Goal: Task Accomplishment & Management: Manage account settings

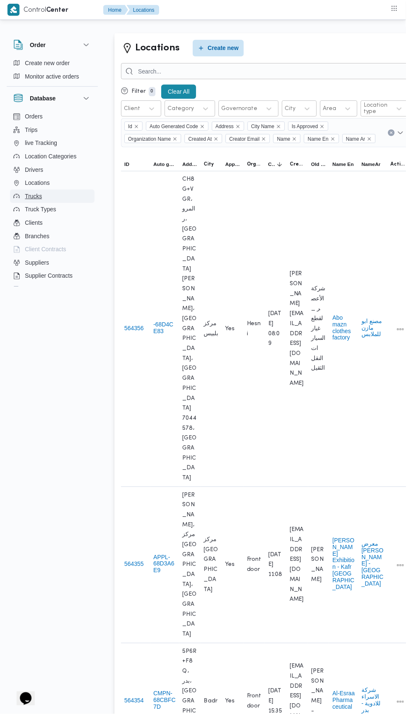
click at [41, 200] on span "Trucks" at bounding box center [33, 199] width 17 height 10
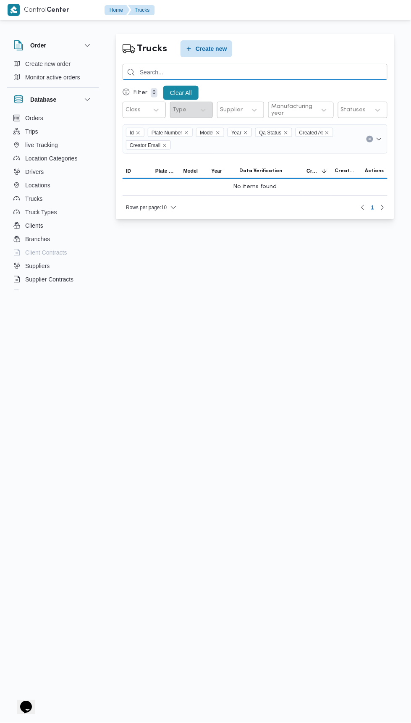
click at [245, 71] on input "search" at bounding box center [255, 72] width 265 height 16
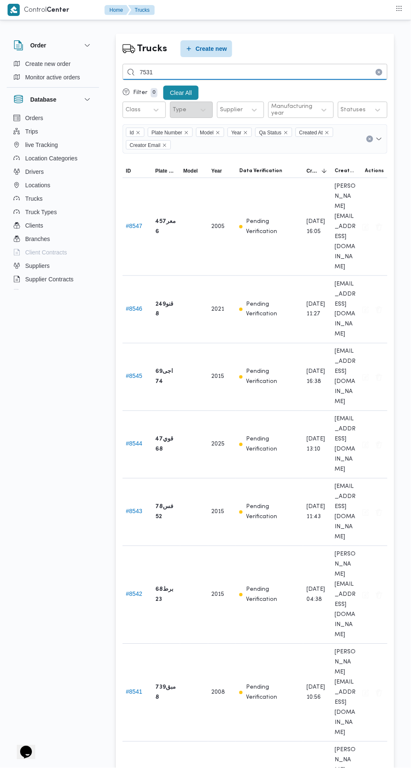
type input "7531"
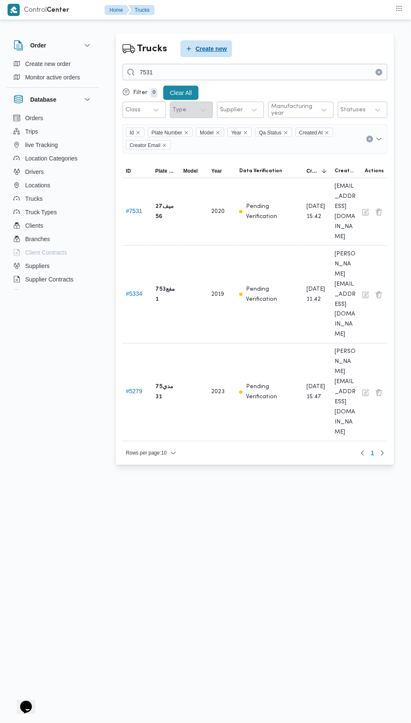
click at [210, 48] on span "Create new" at bounding box center [212, 49] width 32 height 10
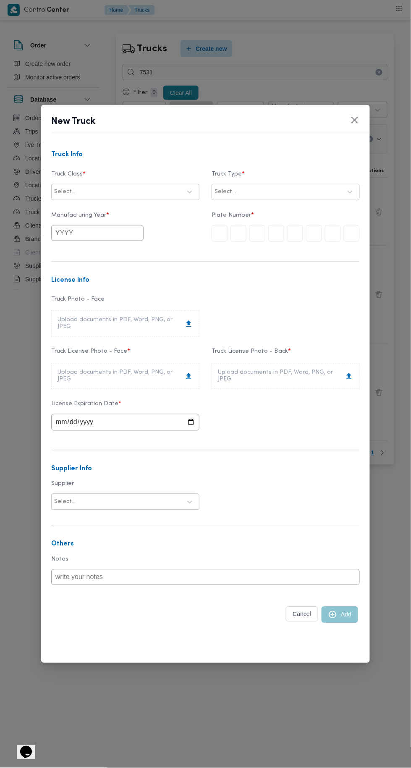
click at [170, 200] on div "Select..." at bounding box center [125, 192] width 148 height 16
click at [99, 248] on div "jumbo_5000" at bounding box center [125, 244] width 147 height 15
click at [94, 253] on div "jumbo_7000" at bounding box center [125, 258] width 147 height 15
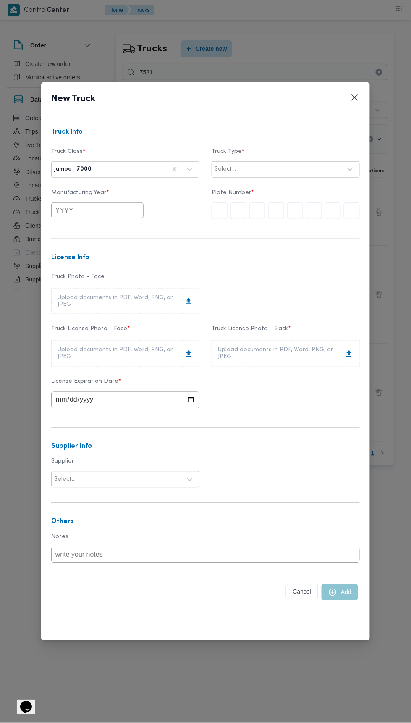
click at [259, 159] on label "Truck Type *" at bounding box center [286, 154] width 148 height 13
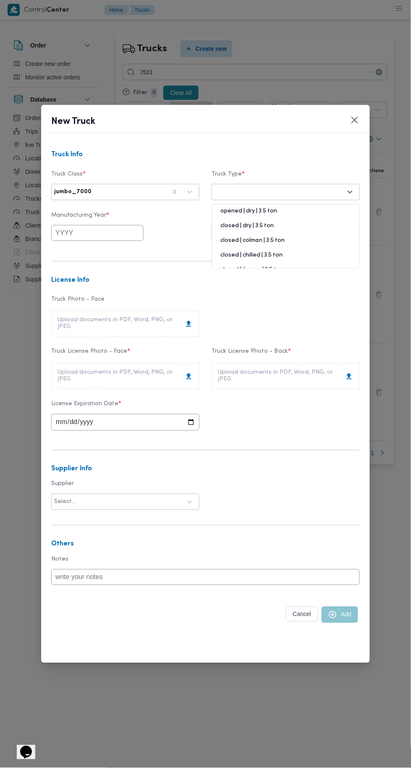
click at [267, 209] on div "opened | dry | 3.5 ton" at bounding box center [285, 214] width 147 height 15
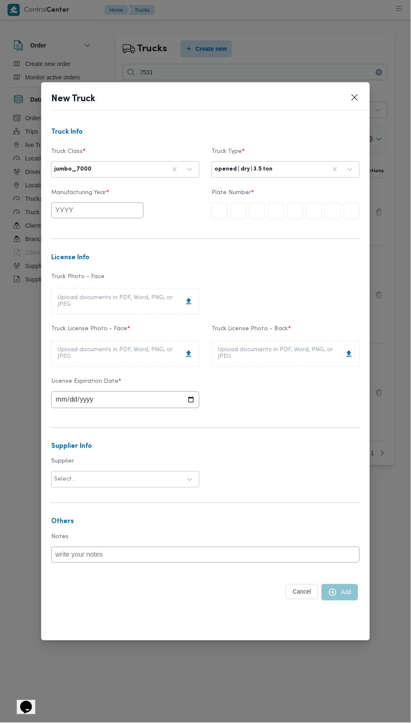
click at [346, 211] on input "text" at bounding box center [352, 211] width 16 height 17
click at [69, 211] on input "text" at bounding box center [97, 211] width 92 height 16
click at [63, 229] on button "Previous Year" at bounding box center [63, 229] width 8 height 8
click at [114, 256] on div "2013" at bounding box center [117, 257] width 24 height 6
type input "2013"
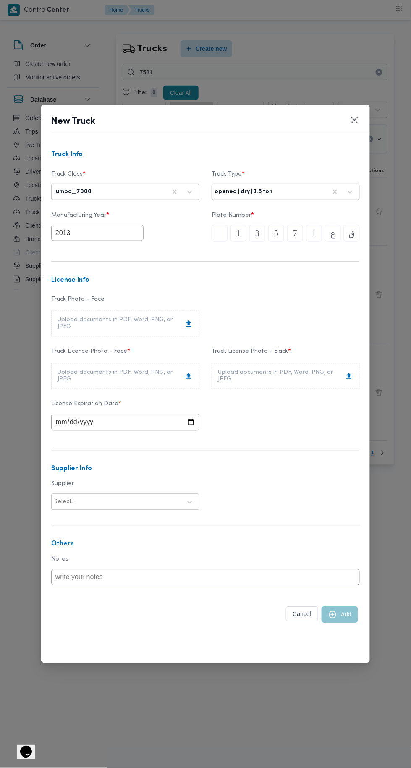
click at [172, 373] on div "Upload documents in PDF, Word, PNG, or JPEG" at bounding box center [126, 376] width 136 height 13
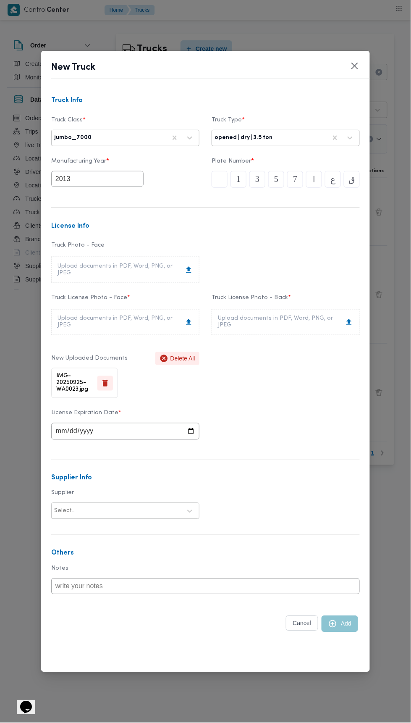
click at [286, 324] on div "Upload documents in PDF, Word, PNG, or JPEG" at bounding box center [286, 322] width 136 height 13
click at [163, 432] on input "date" at bounding box center [125, 431] width 148 height 17
type input "[DATE]"
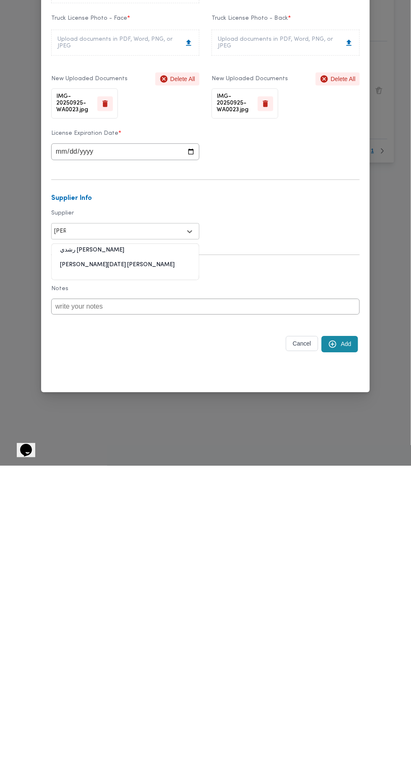
click at [158, 571] on div "[PERSON_NAME][DATE] [PERSON_NAME]" at bounding box center [125, 570] width 147 height 15
type input "[PERSON_NAME]"
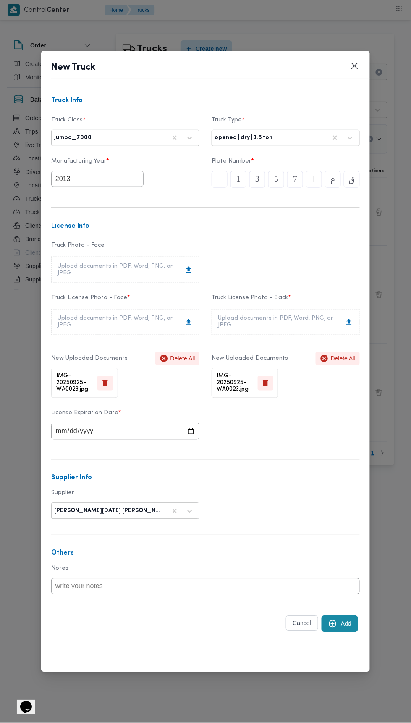
click at [332, 624] on icon "submit" at bounding box center [333, 624] width 8 height 8
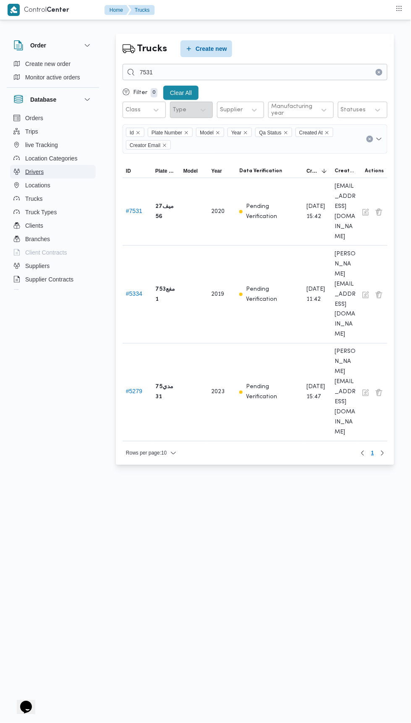
click at [29, 173] on span "Drivers" at bounding box center [34, 172] width 18 height 10
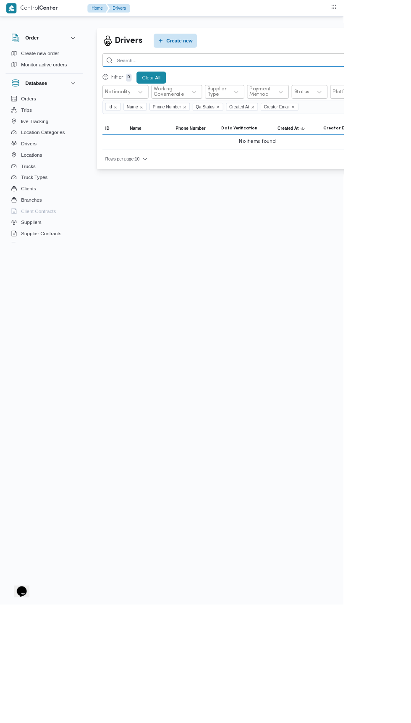
click at [153, 74] on input "search" at bounding box center [308, 72] width 371 height 16
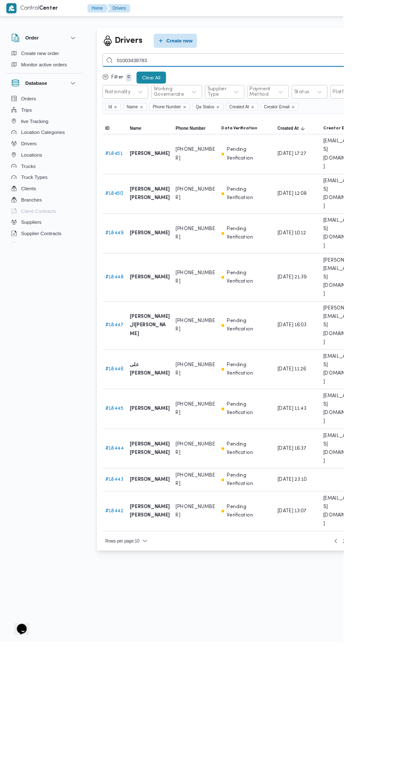
type input "01003438783"
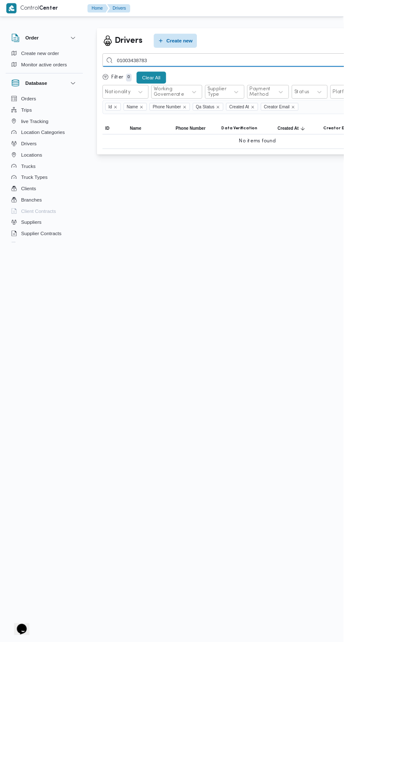
click at [326, 72] on input "01003438783" at bounding box center [308, 72] width 371 height 16
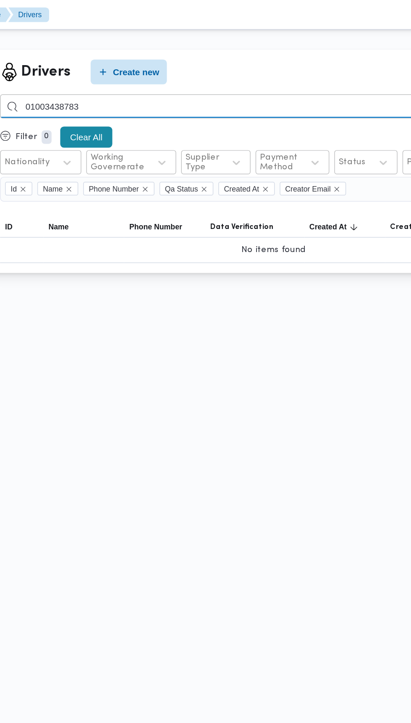
click at [327, 71] on input "01003438783" at bounding box center [308, 72] width 371 height 16
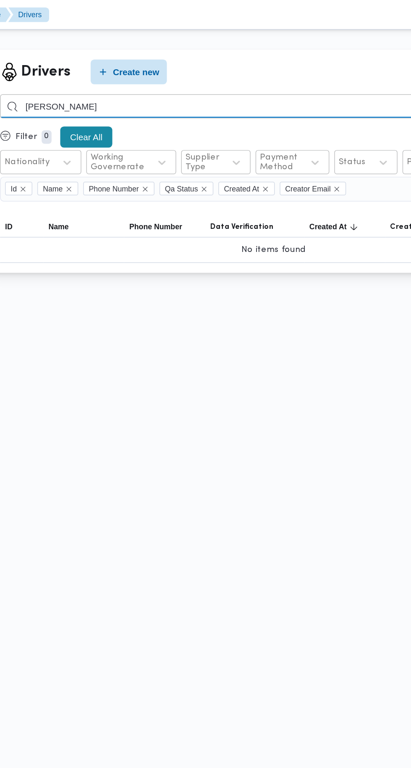
type input "[PERSON_NAME]"
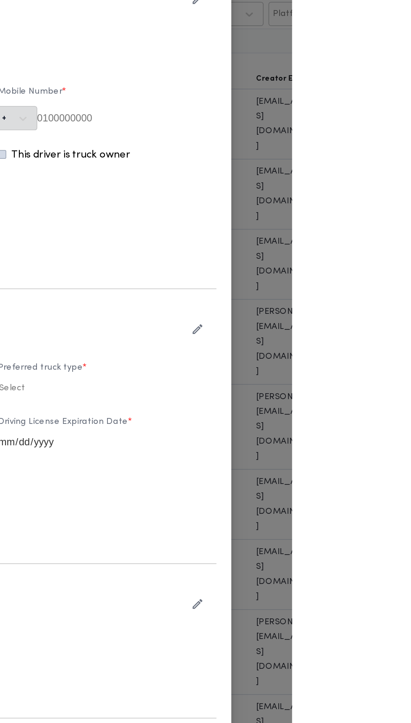
type input "[PERSON_NAME] [PERSON_NAME]"
type input "01003438983"
type input "[DATE]"
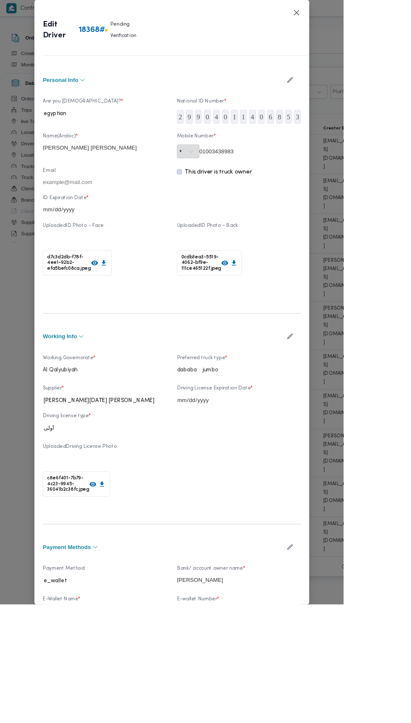
click at [351, 99] on icon "button" at bounding box center [347, 95] width 7 height 7
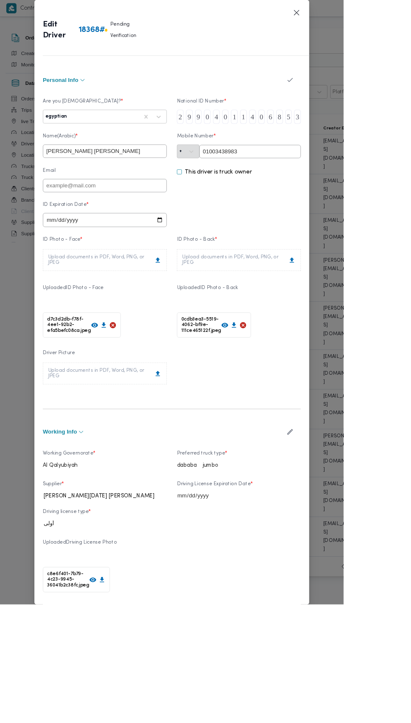
click at [352, 189] on input "01003438983" at bounding box center [299, 182] width 121 height 16
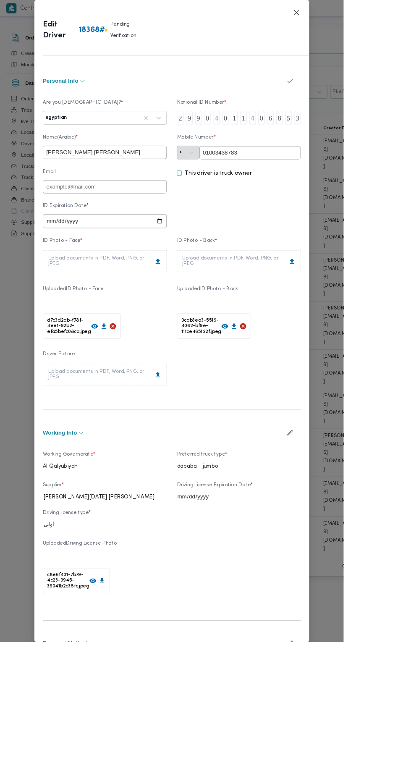
type input "01003438783"
click at [352, 101] on icon "button" at bounding box center [347, 96] width 9 height 9
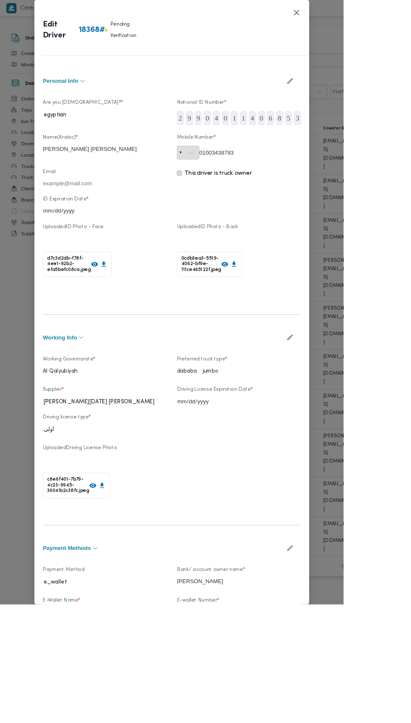
scroll to position [53, 0]
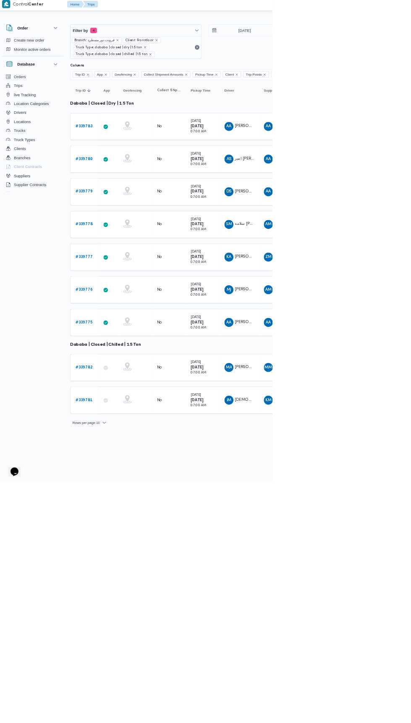
click at [134, 336] on b "# 339778" at bounding box center [130, 338] width 26 height 5
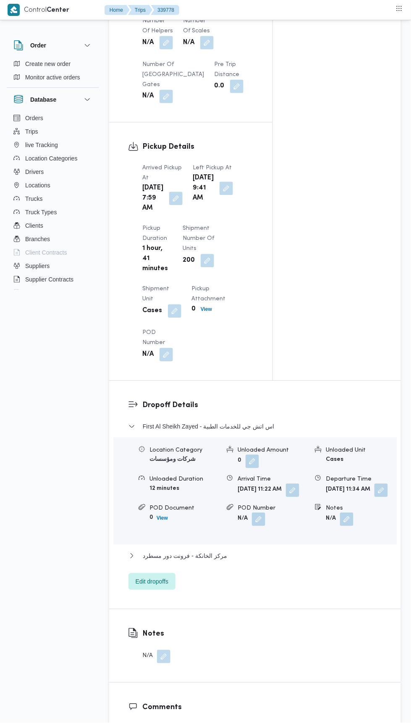
scroll to position [862, 0]
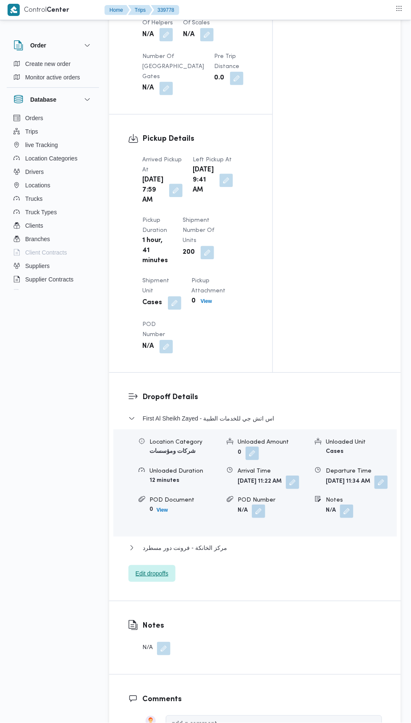
click at [173, 582] on span "Edit dropoffs" at bounding box center [152, 573] width 47 height 17
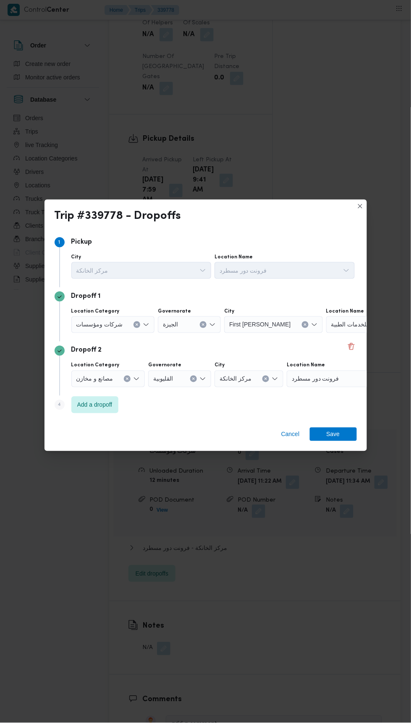
click at [341, 329] on span "اس اتش جي للخدمات الطبية" at bounding box center [365, 324] width 68 height 9
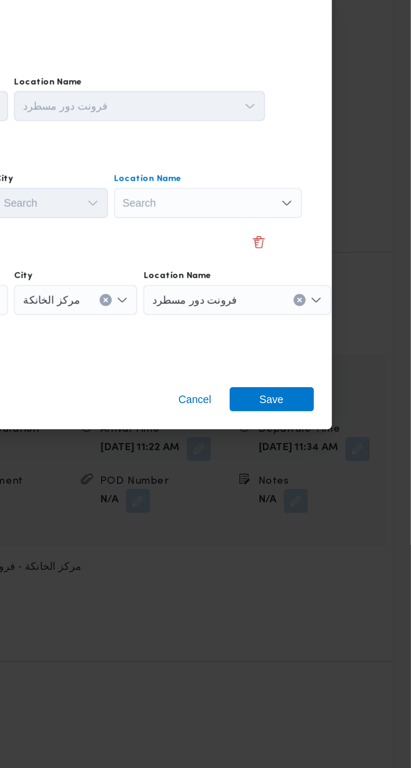
scroll to position [0, 18]
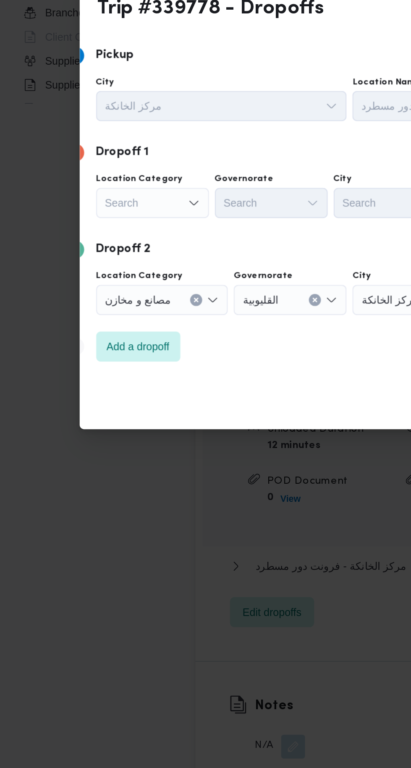
click at [94, 344] on div "Search" at bounding box center [85, 345] width 63 height 17
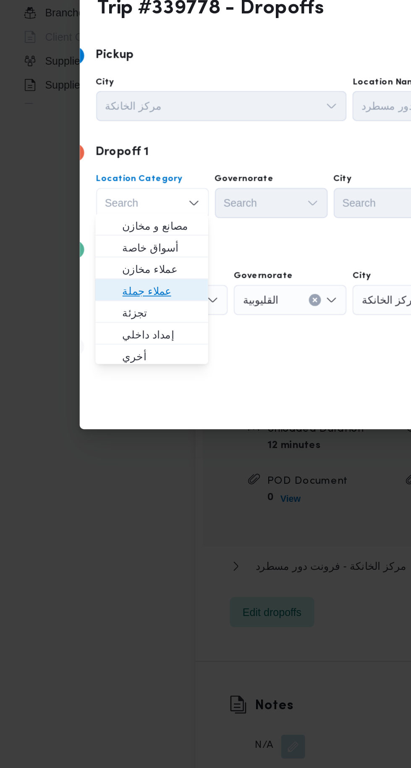
click at [103, 392] on span "عملاء جملة" at bounding box center [89, 394] width 43 height 10
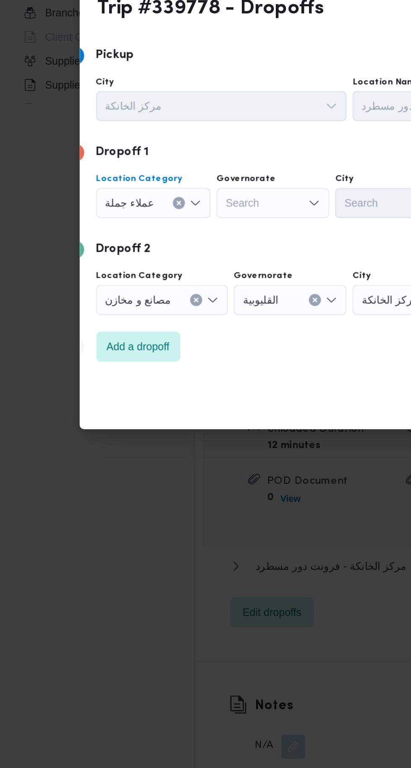
click at [155, 342] on div "Search" at bounding box center [152, 345] width 63 height 17
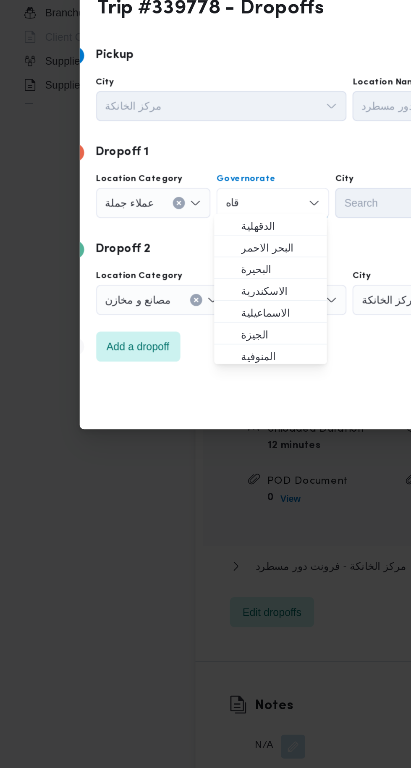
scroll to position [0, 0]
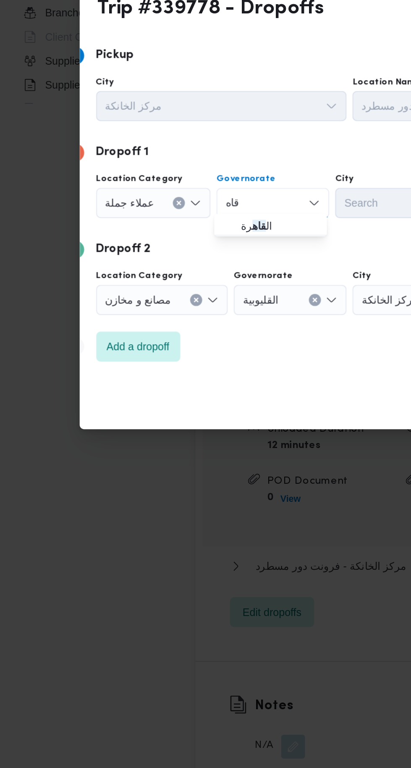
type input "قاه"
click at [169, 355] on span "ال قاه رة" at bounding box center [156, 358] width 43 height 10
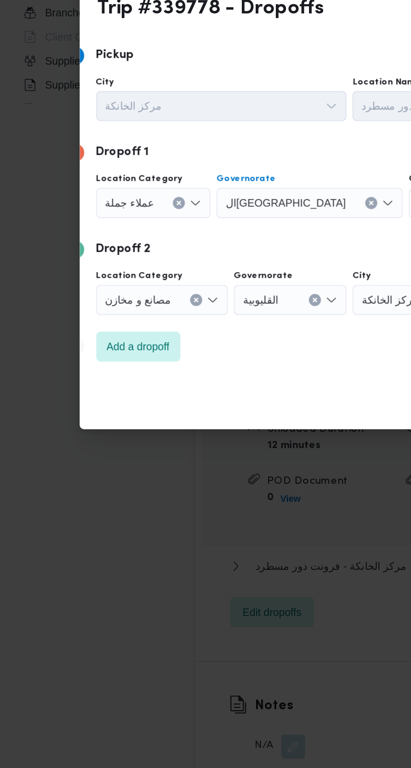
click at [229, 348] on div "Search" at bounding box center [260, 345] width 63 height 17
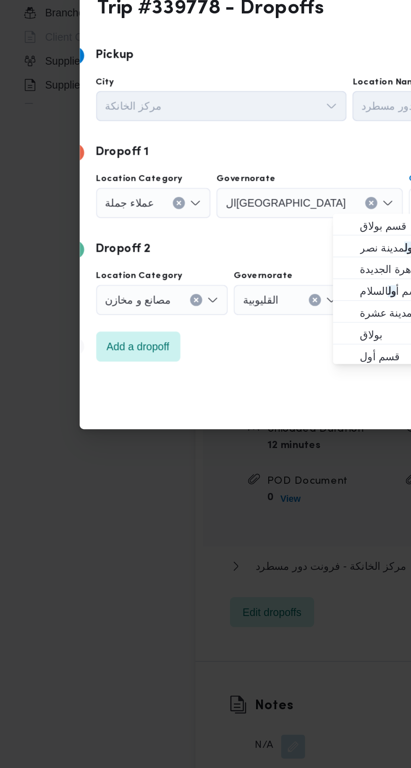
type input "ول"
click at [221, 383] on span "قسم أ ول القاهرة الجديدة" at bounding box center [222, 382] width 43 height 10
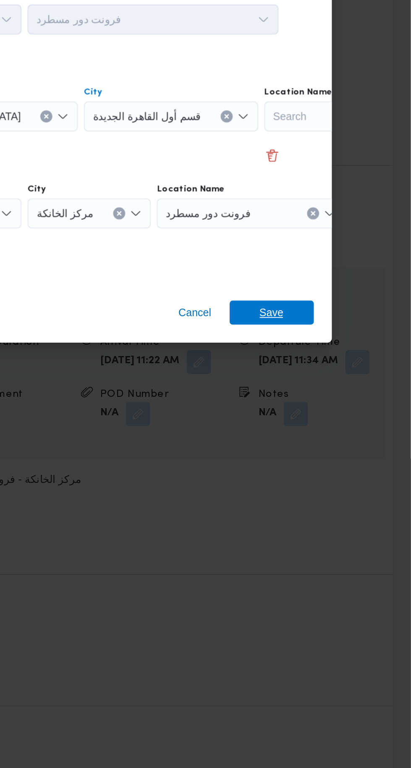
click at [348, 451] on span "Save" at bounding box center [333, 454] width 47 height 13
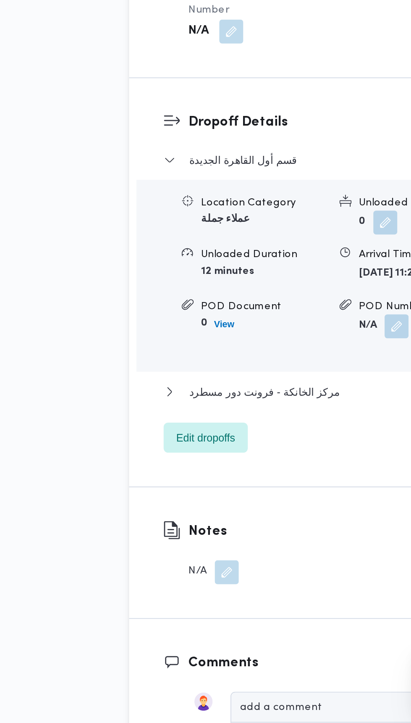
scroll to position [852, 0]
